Goal: Find specific page/section: Find specific page/section

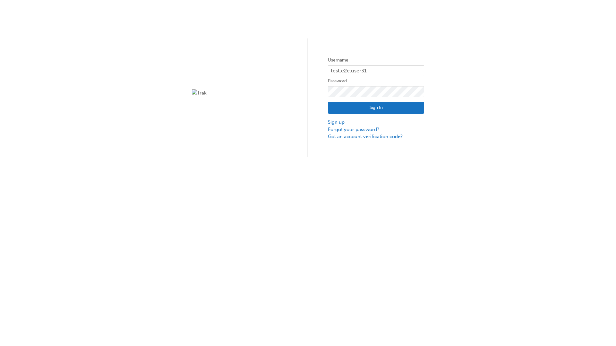
type input "test.e2e.user31"
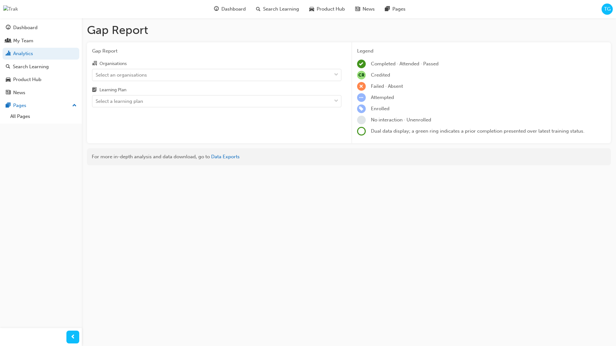
click at [96, 75] on input "Organisations Select an organisations" at bounding box center [96, 74] width 1 height 5
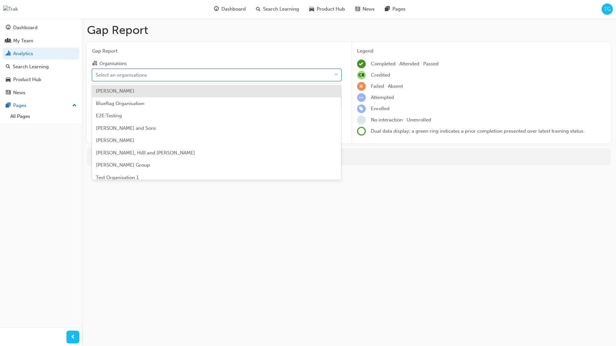
click at [96, 102] on input "Learning Plan Select a learning plan" at bounding box center [96, 100] width 1 height 5
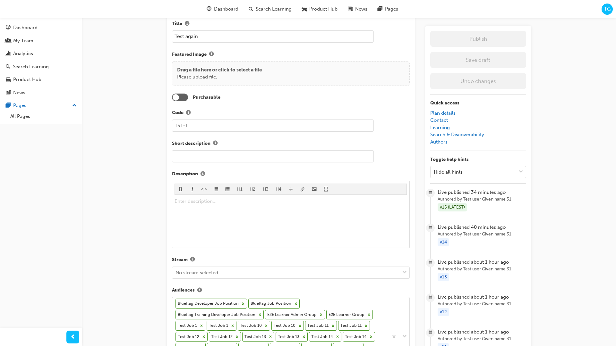
scroll to position [61, 0]
